Goal: Navigation & Orientation: Understand site structure

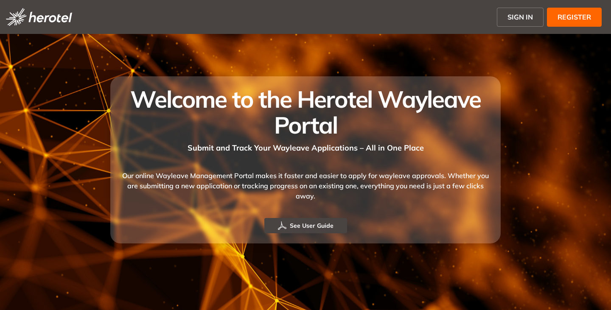
click at [521, 17] on span "SIGN IN" at bounding box center [519, 17] width 25 height 10
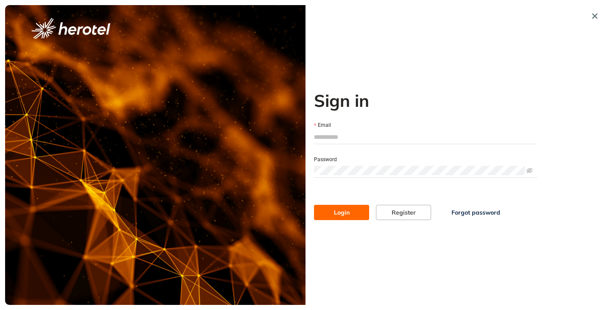
click at [343, 141] on input "Email" at bounding box center [425, 137] width 223 height 13
type input "**********"
click at [314, 205] on button "Login" at bounding box center [341, 212] width 55 height 15
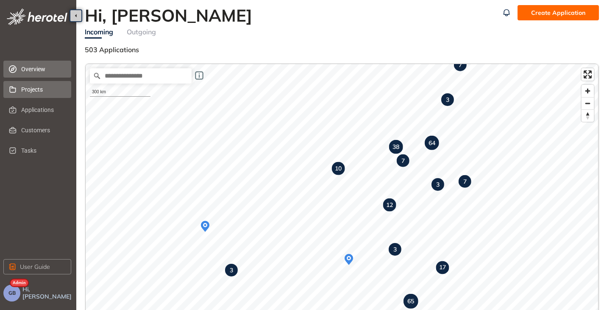
click at [36, 89] on span "Projects" at bounding box center [42, 89] width 43 height 17
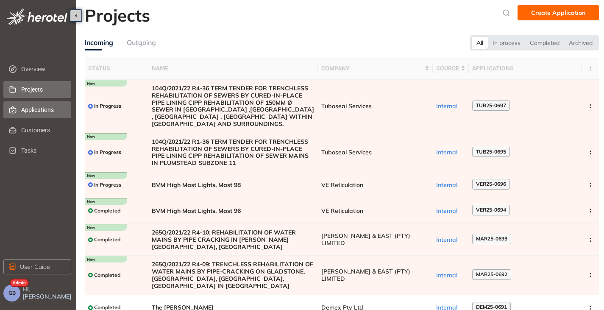
click at [32, 108] on span "Applications" at bounding box center [42, 109] width 43 height 17
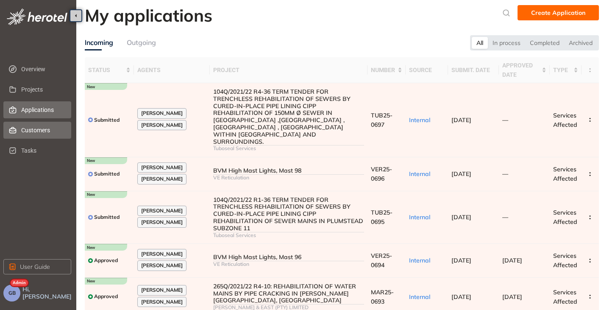
click at [35, 130] on span "Customers" at bounding box center [42, 130] width 43 height 17
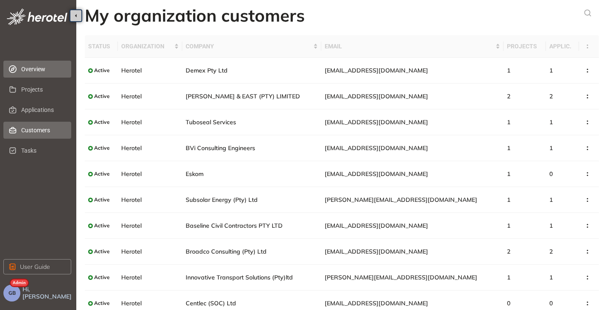
click at [31, 69] on span "Overview" at bounding box center [42, 69] width 43 height 17
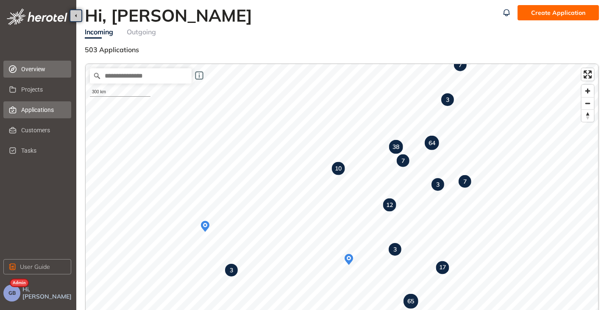
click at [31, 116] on span "Applications" at bounding box center [42, 109] width 43 height 17
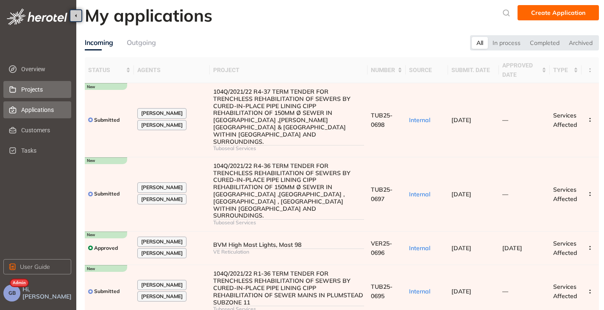
click at [38, 84] on span "Projects" at bounding box center [42, 89] width 43 height 17
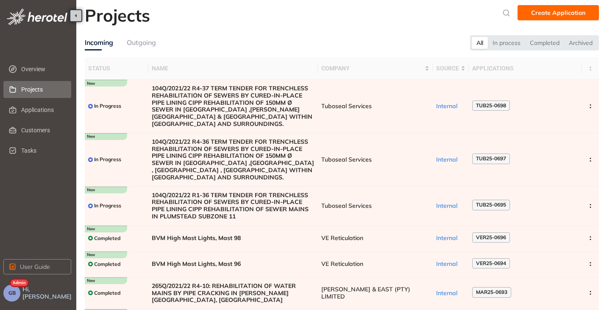
scroll to position [134, 0]
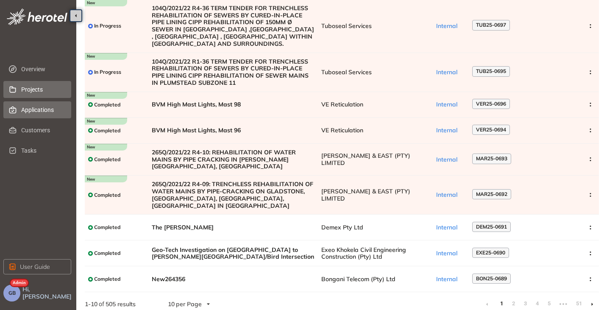
click at [54, 109] on span "Applications" at bounding box center [42, 109] width 43 height 17
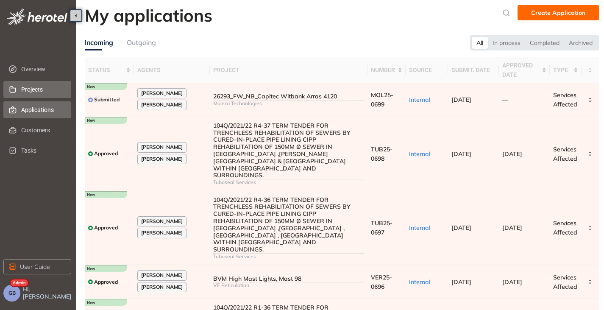
click at [36, 90] on span "Projects" at bounding box center [42, 89] width 43 height 17
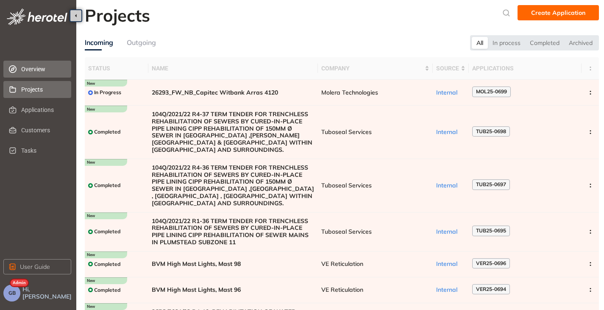
click at [31, 68] on span "Overview" at bounding box center [42, 69] width 43 height 17
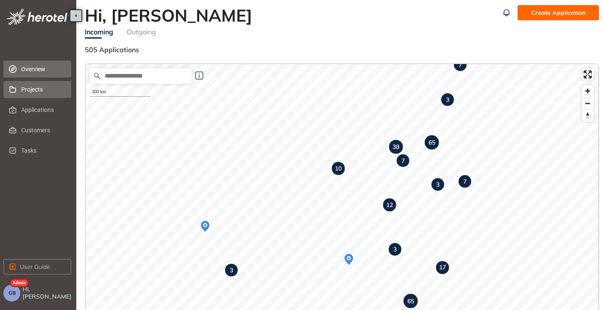
click at [38, 93] on span "Projects" at bounding box center [42, 89] width 43 height 17
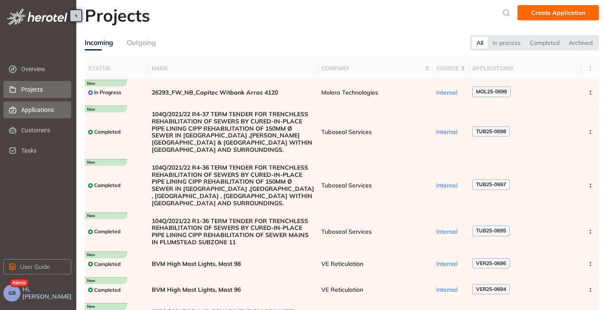
click at [48, 113] on span "Applications" at bounding box center [42, 109] width 43 height 17
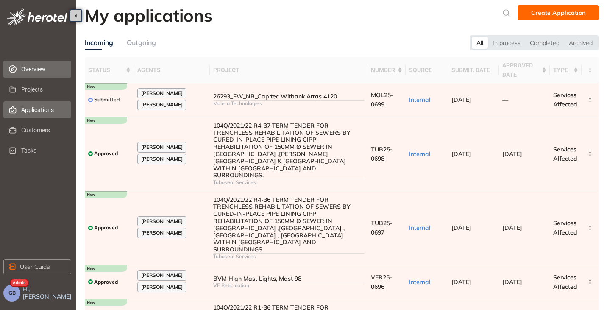
click at [43, 71] on span "Overview" at bounding box center [42, 69] width 43 height 17
